Goal: Check status: Check status

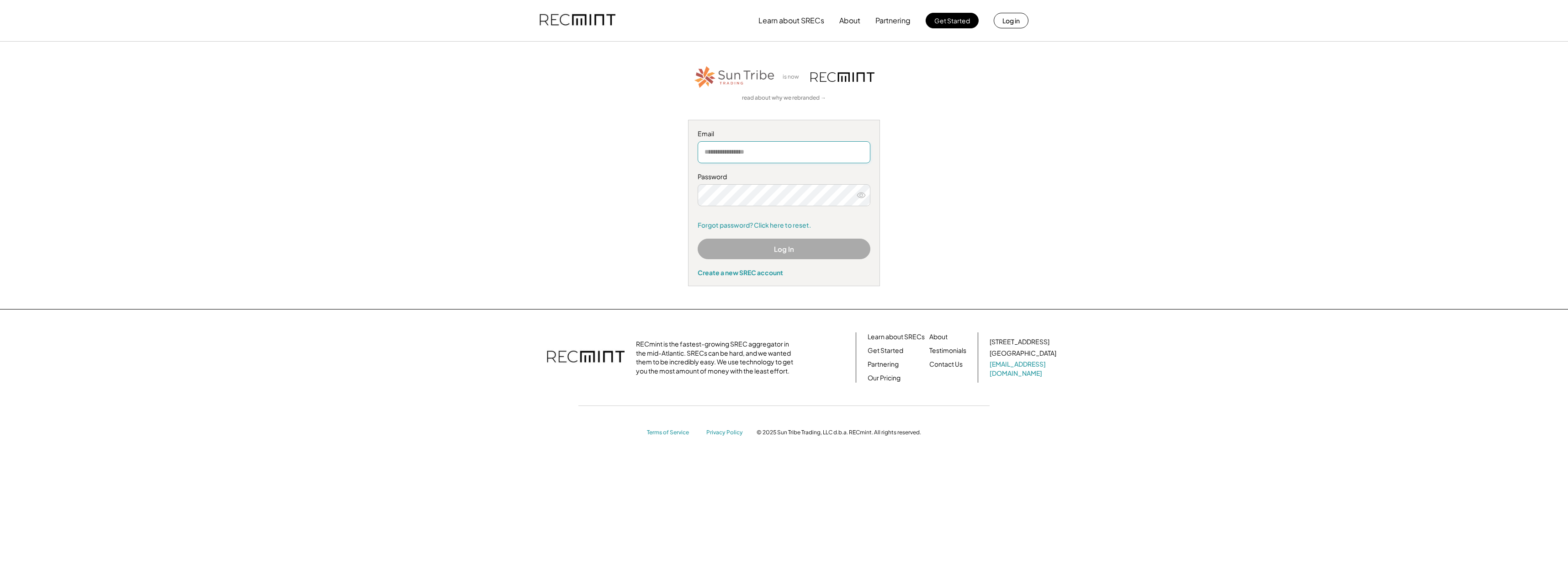
click at [725, 153] on input "email" at bounding box center [784, 152] width 173 height 22
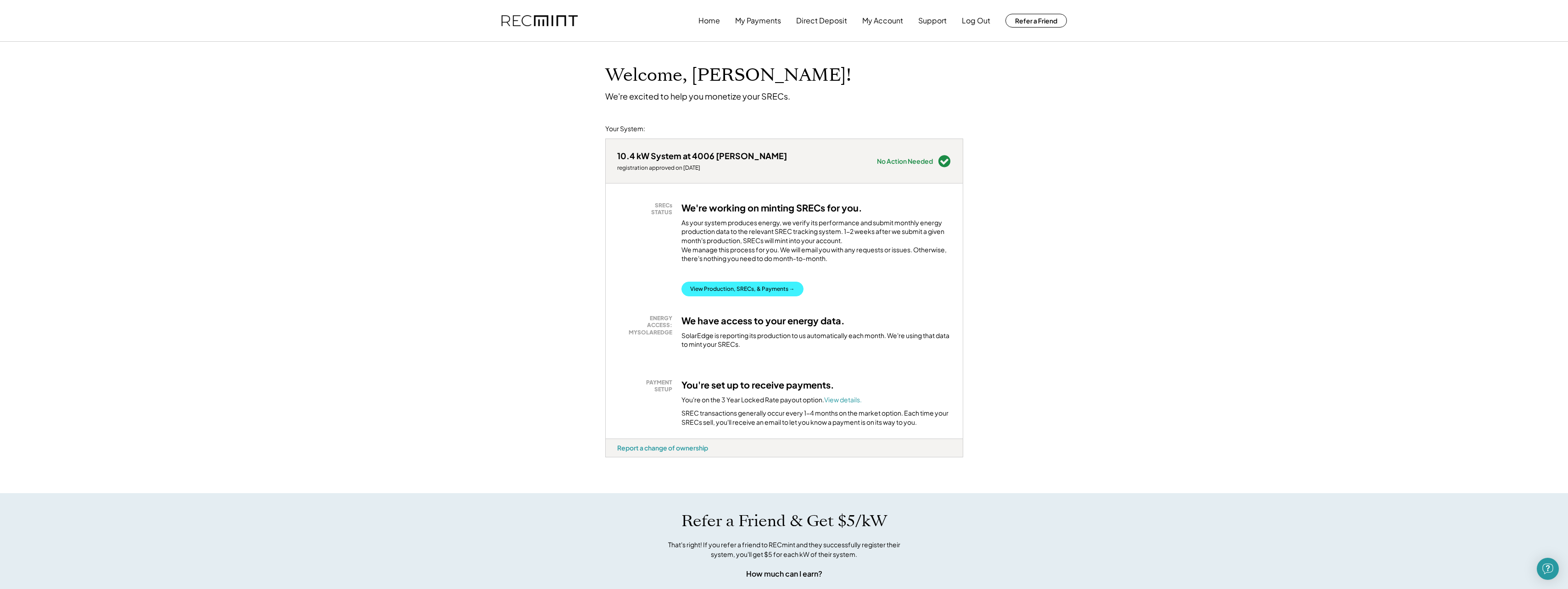
click at [744, 296] on button "View Production, SRECs, & Payments →" at bounding box center [742, 289] width 122 height 15
